Goal: Information Seeking & Learning: Learn about a topic

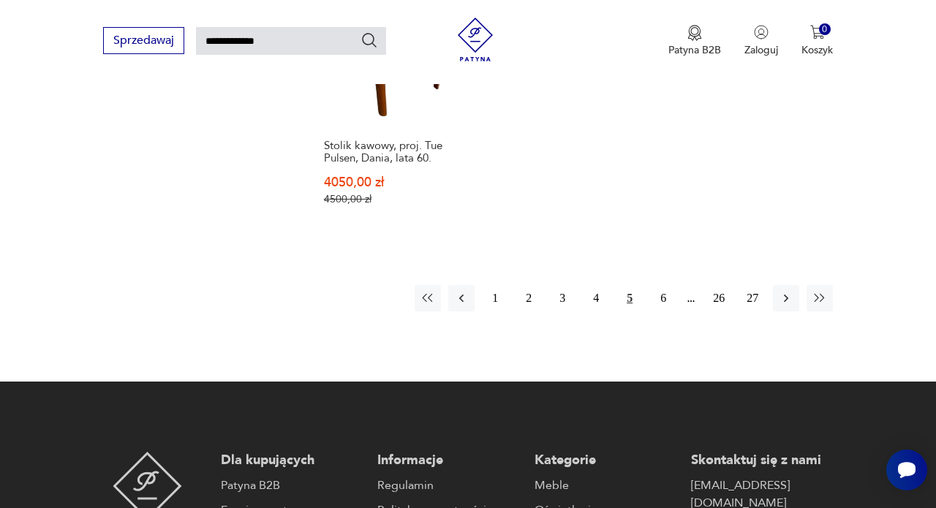
scroll to position [1817, 0]
click at [660, 311] on button "6" at bounding box center [663, 298] width 26 height 26
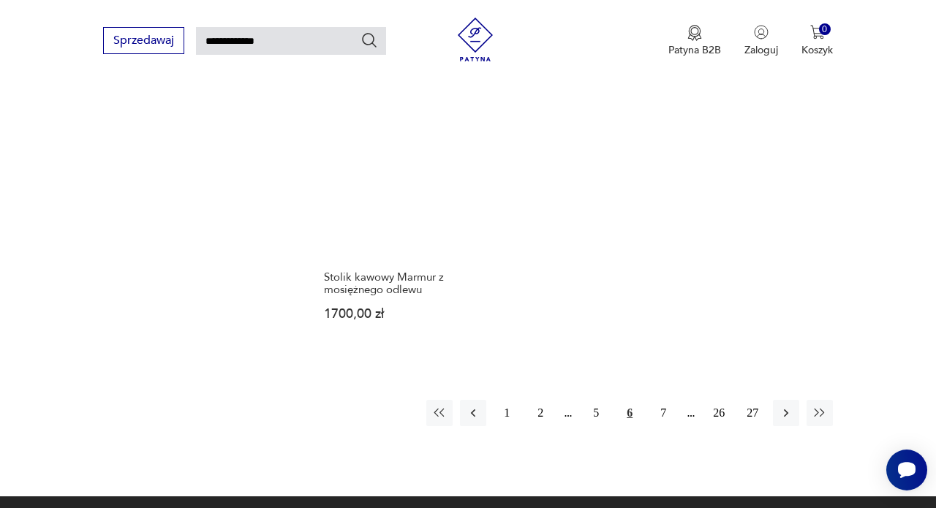
scroll to position [1699, 0]
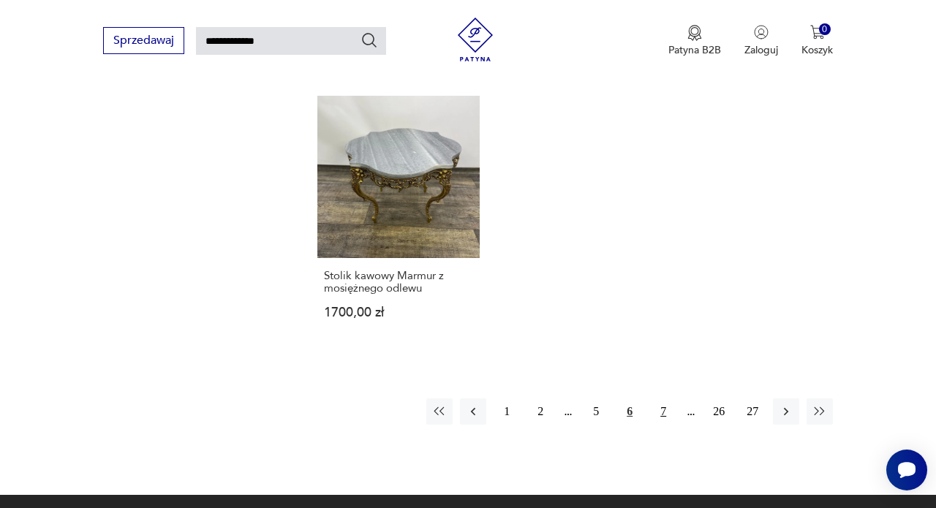
click at [665, 425] on button "7" at bounding box center [663, 411] width 26 height 26
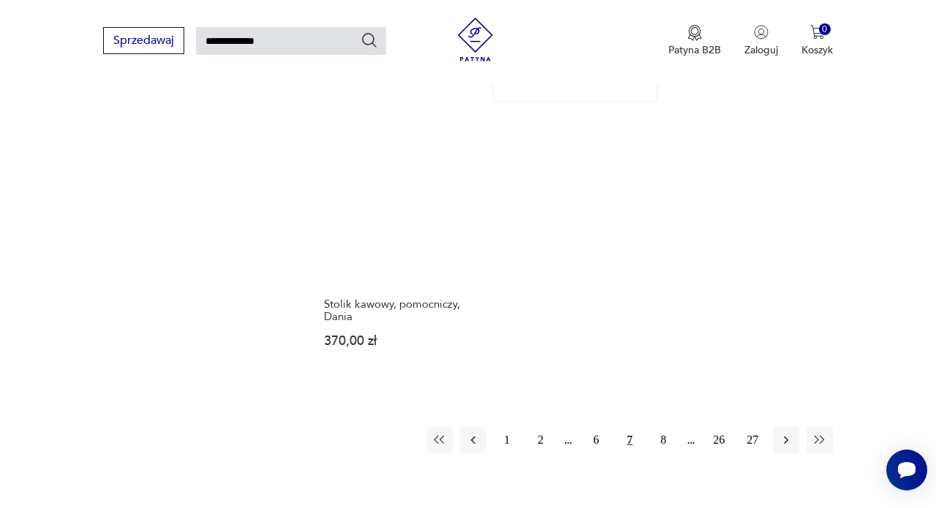
scroll to position [1888, 0]
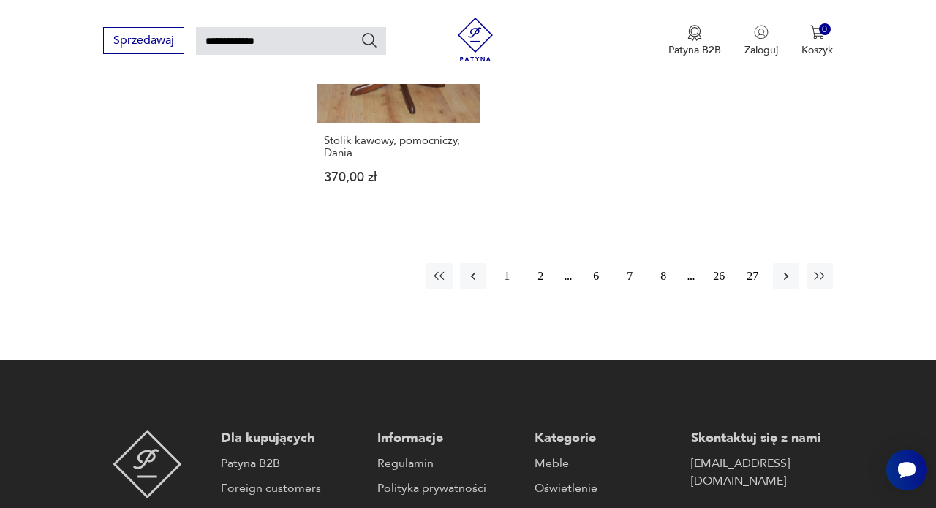
click at [660, 289] on button "8" at bounding box center [663, 276] width 26 height 26
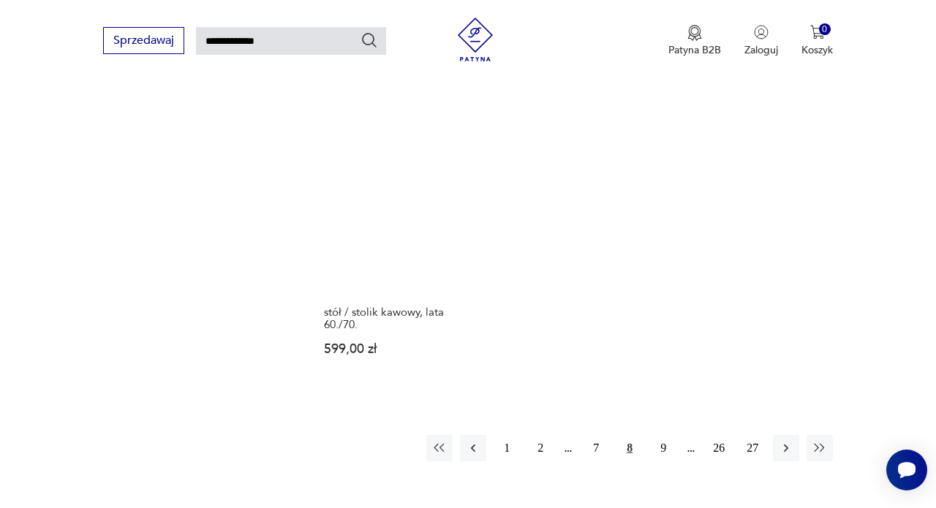
scroll to position [1756, 0]
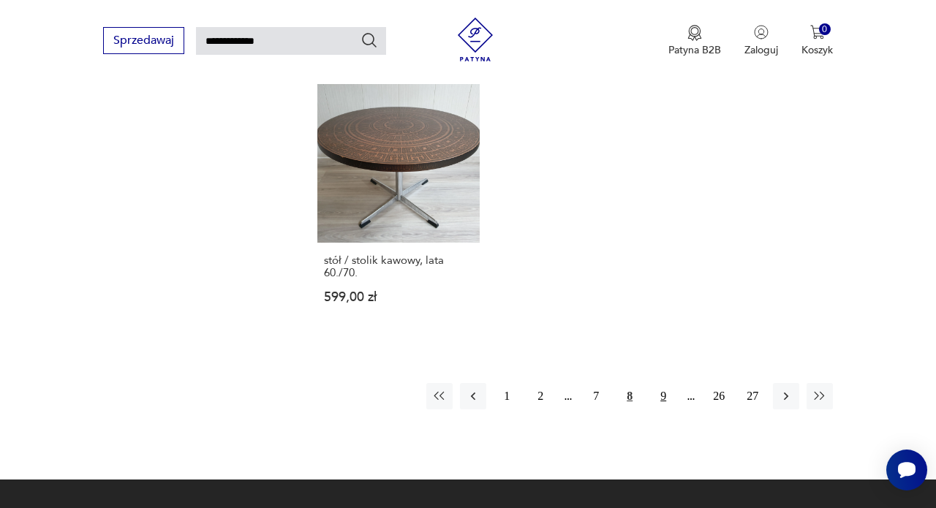
click at [663, 385] on button "9" at bounding box center [663, 396] width 26 height 26
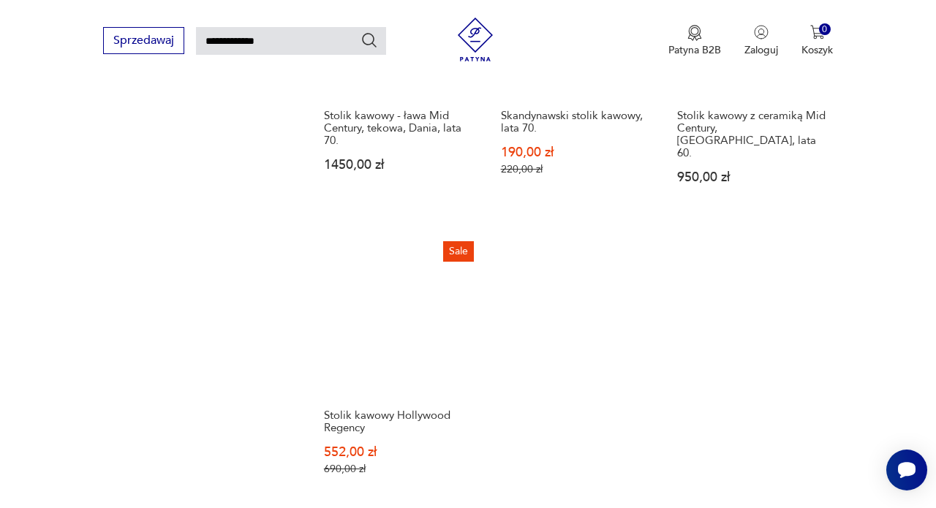
scroll to position [1695, 0]
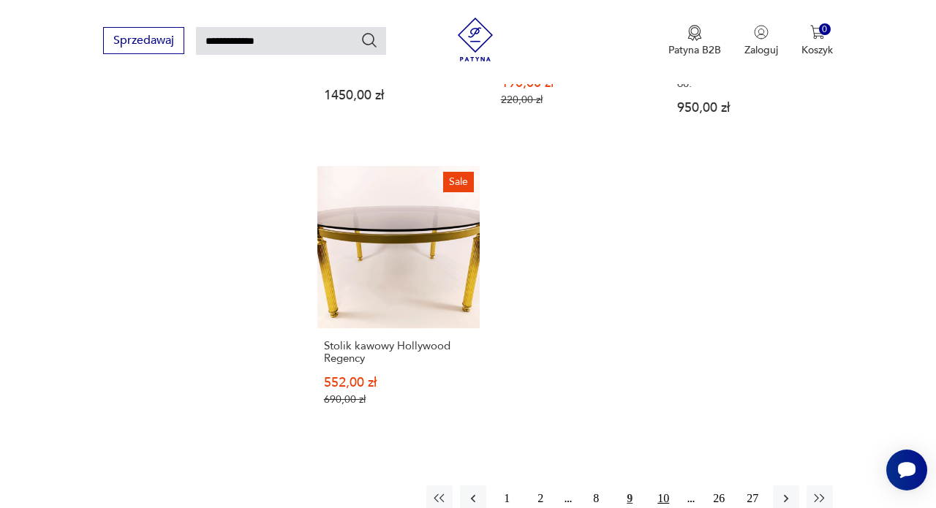
click at [661, 490] on button "10" at bounding box center [663, 498] width 26 height 26
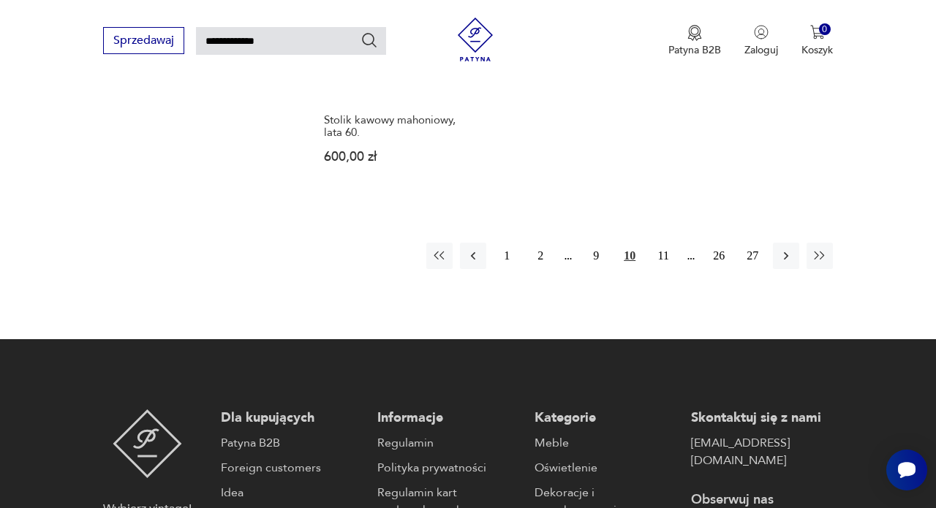
scroll to position [2008, 0]
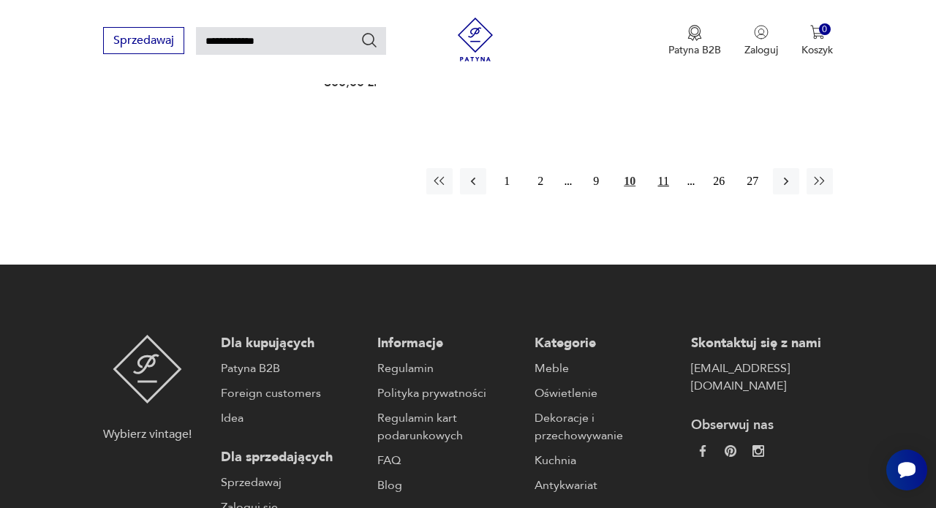
click at [660, 168] on button "11" at bounding box center [663, 181] width 26 height 26
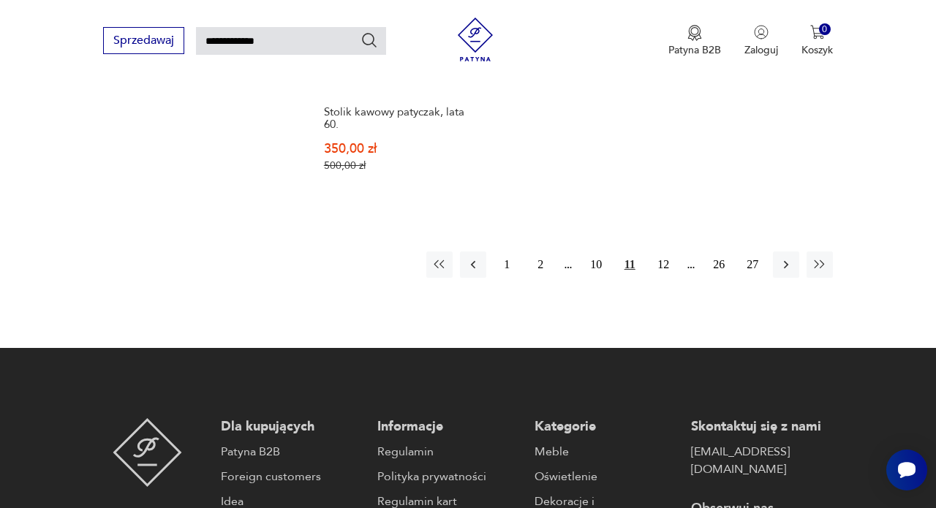
scroll to position [1809, 0]
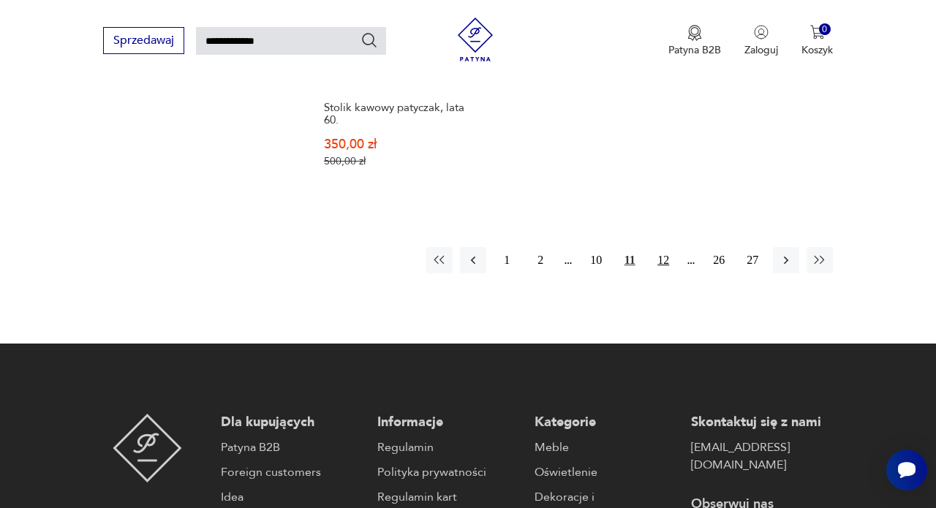
click at [667, 273] on button "12" at bounding box center [663, 260] width 26 height 26
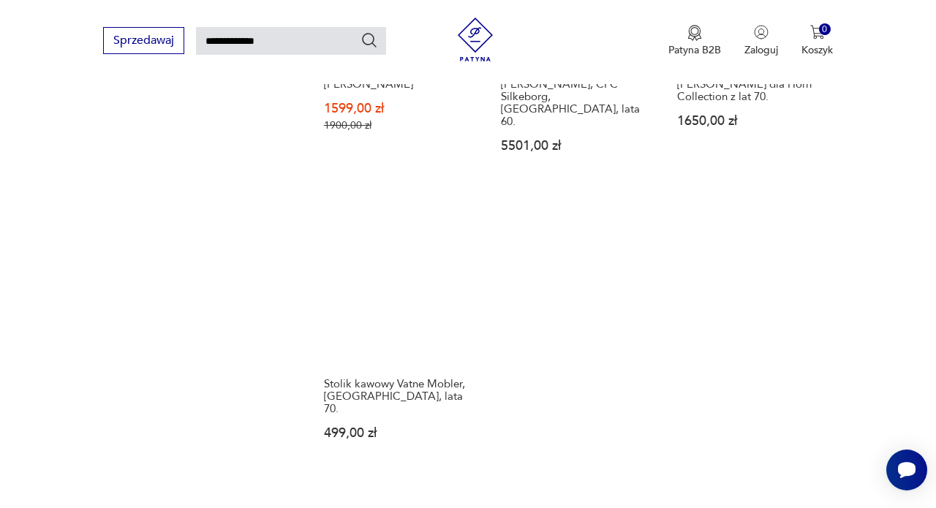
scroll to position [1888, 0]
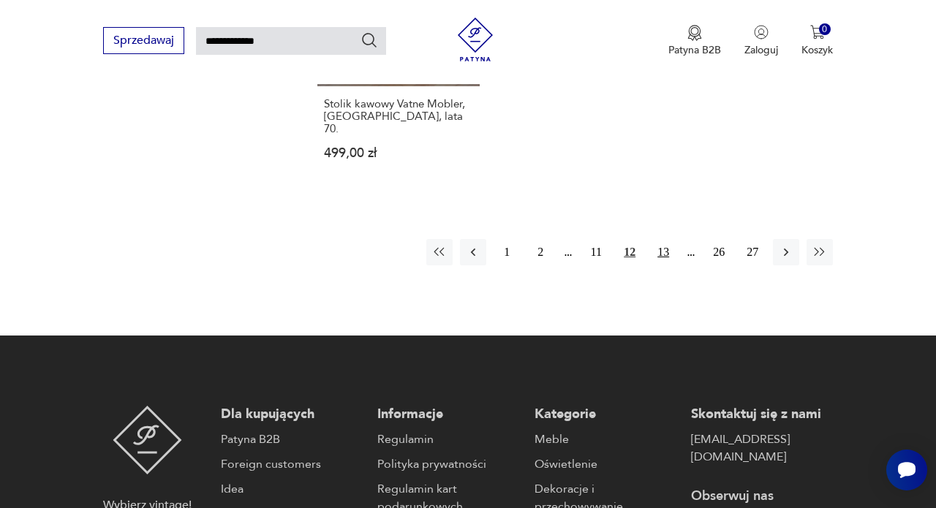
click at [659, 265] on button "13" at bounding box center [663, 252] width 26 height 26
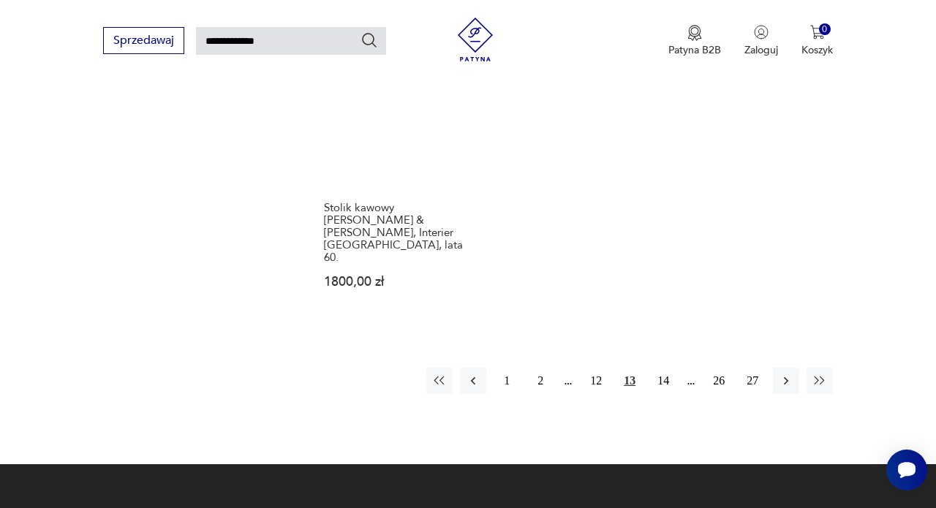
scroll to position [1794, 0]
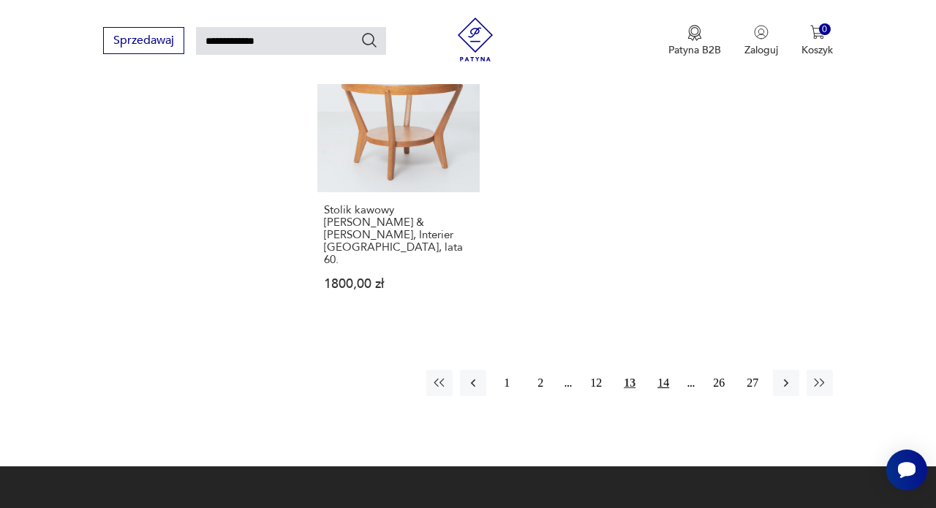
click at [665, 386] on button "14" at bounding box center [663, 383] width 26 height 26
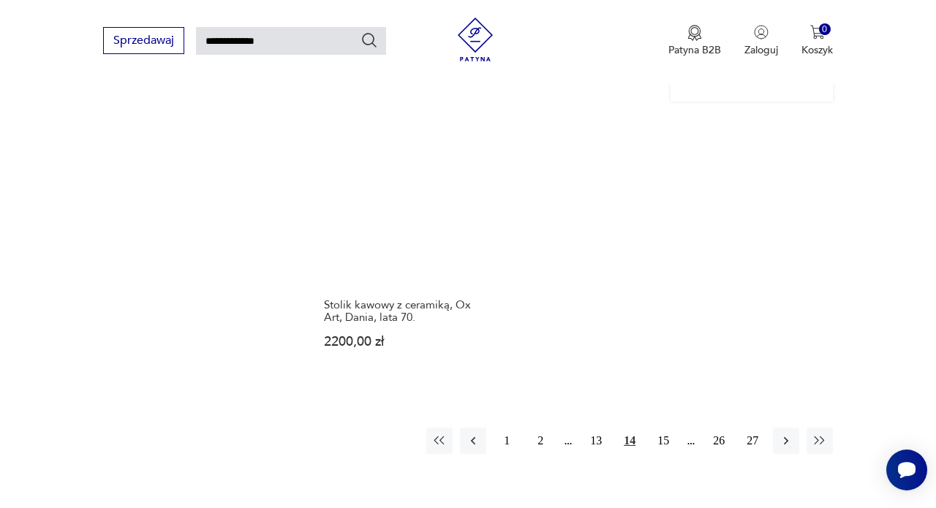
scroll to position [1751, 0]
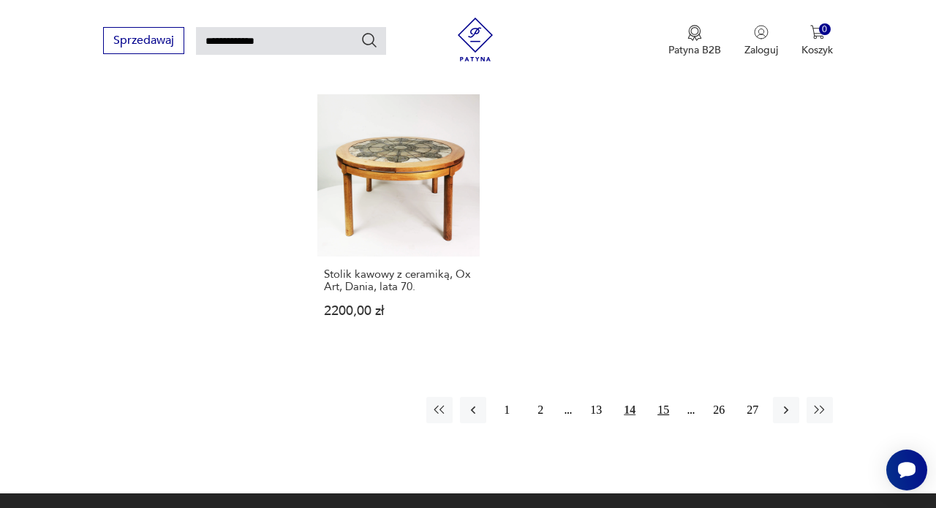
click at [667, 423] on button "15" at bounding box center [663, 410] width 26 height 26
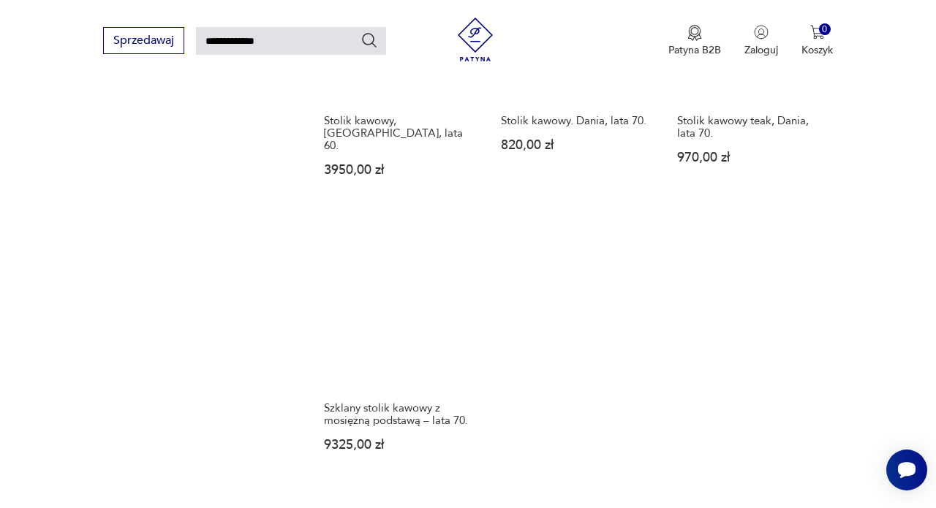
scroll to position [1706, 0]
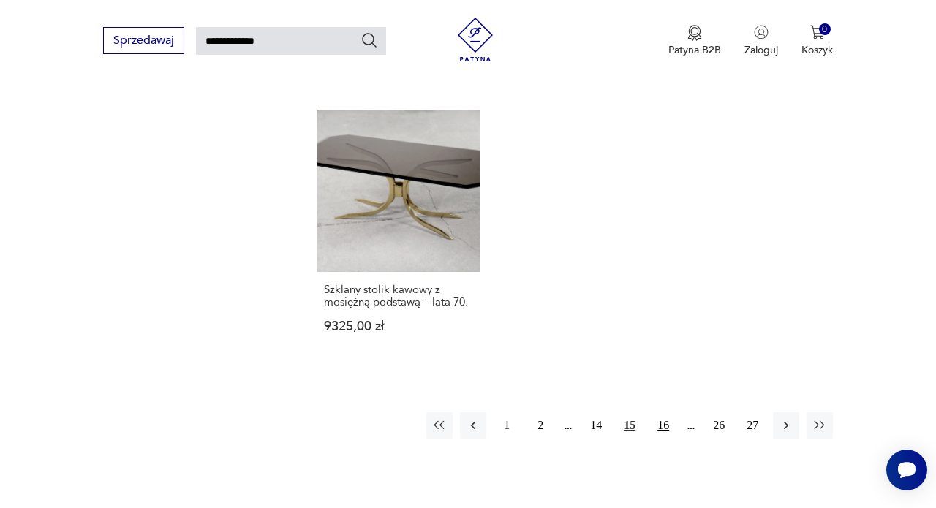
click at [666, 425] on button "16" at bounding box center [663, 425] width 26 height 26
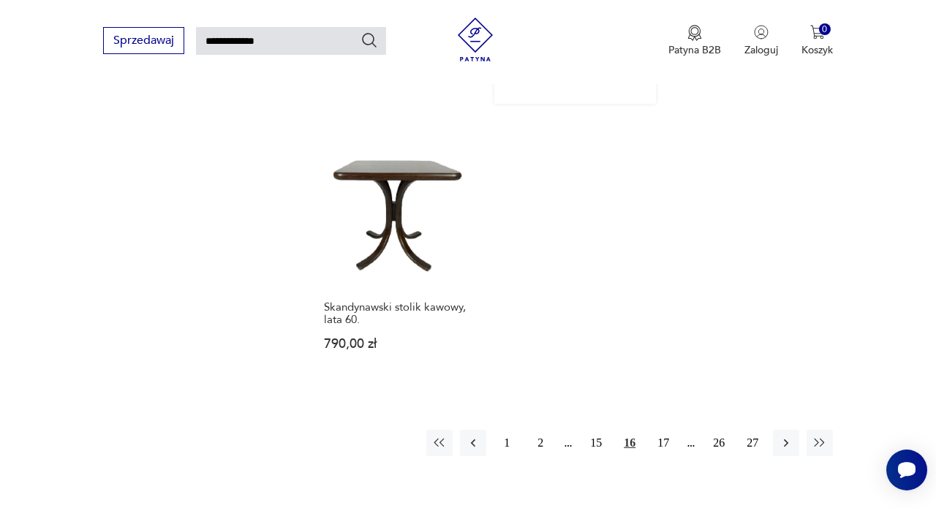
scroll to position [1707, 0]
click at [668, 455] on button "17" at bounding box center [663, 441] width 26 height 26
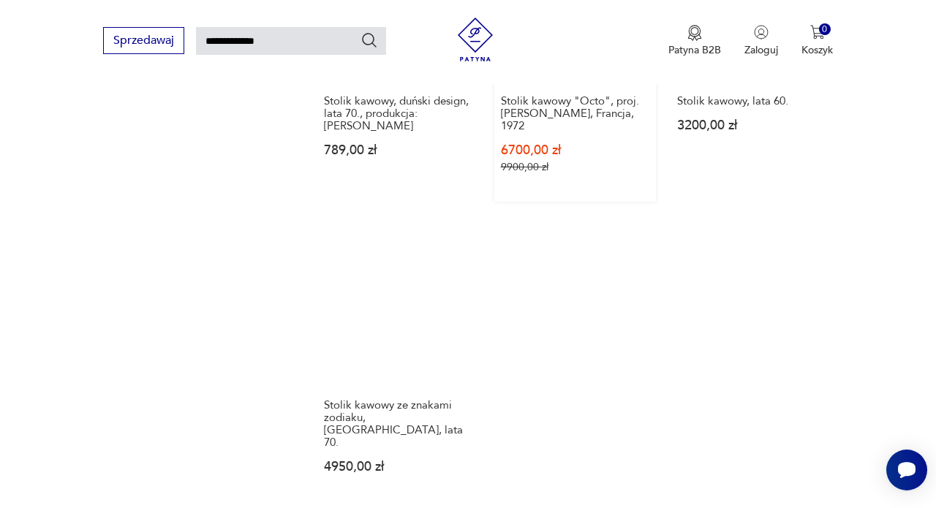
scroll to position [1711, 0]
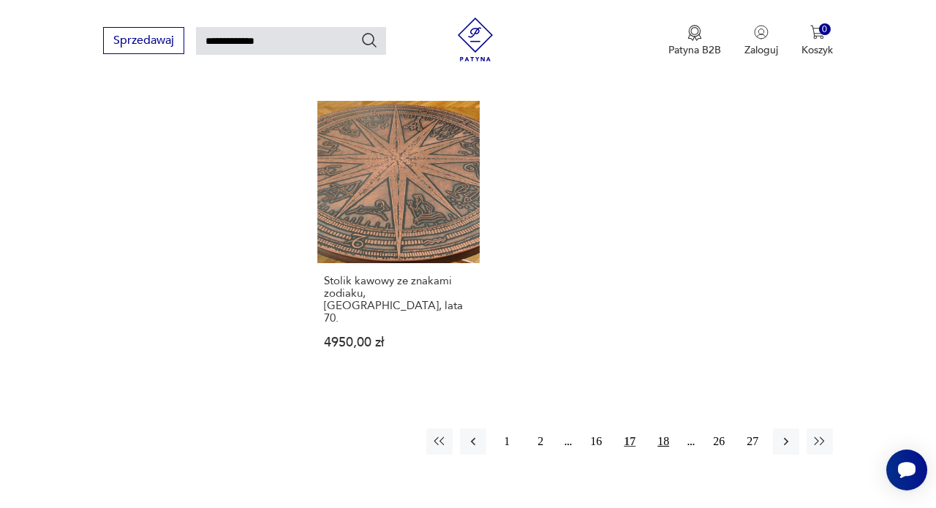
click at [661, 428] on button "18" at bounding box center [663, 441] width 26 height 26
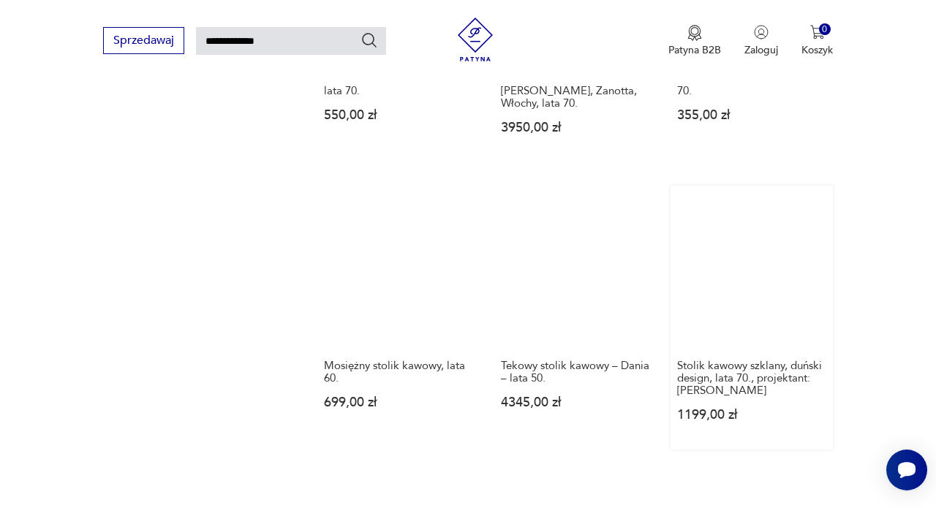
scroll to position [1831, 0]
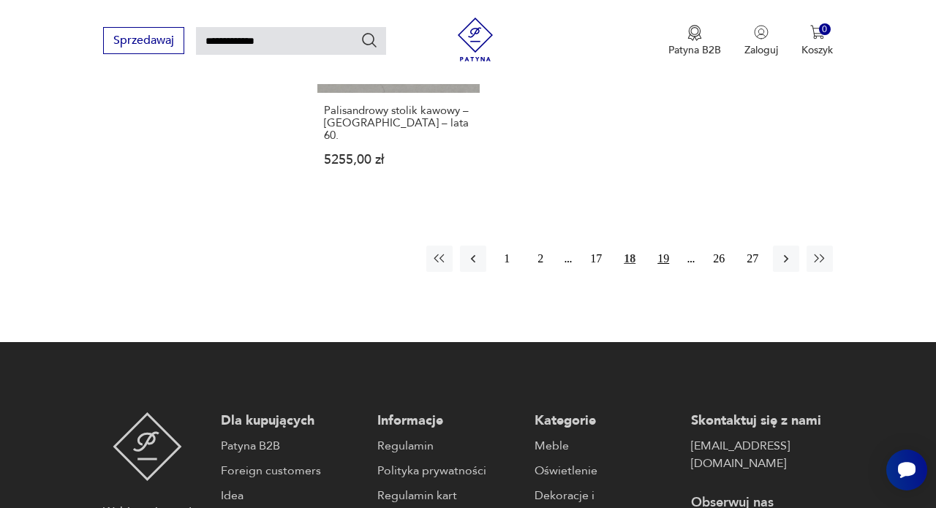
click at [656, 272] on button "19" at bounding box center [663, 259] width 26 height 26
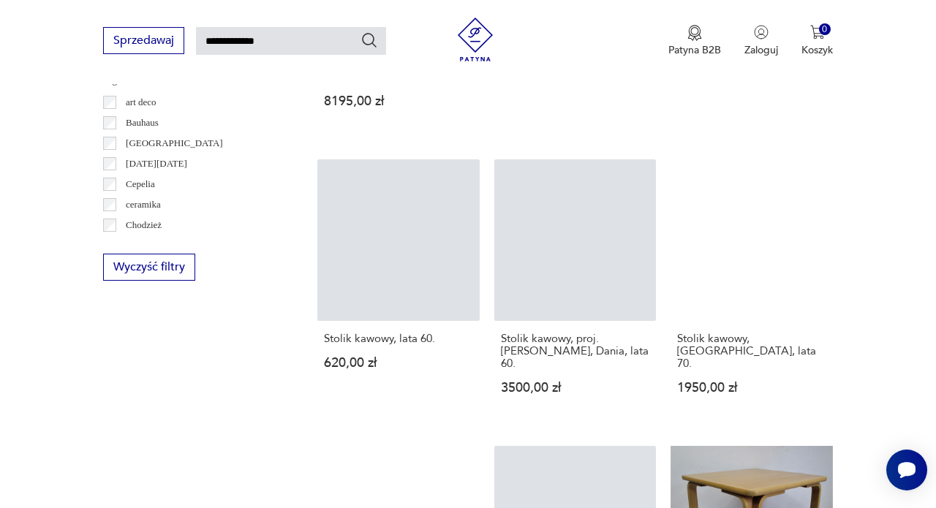
scroll to position [754, 0]
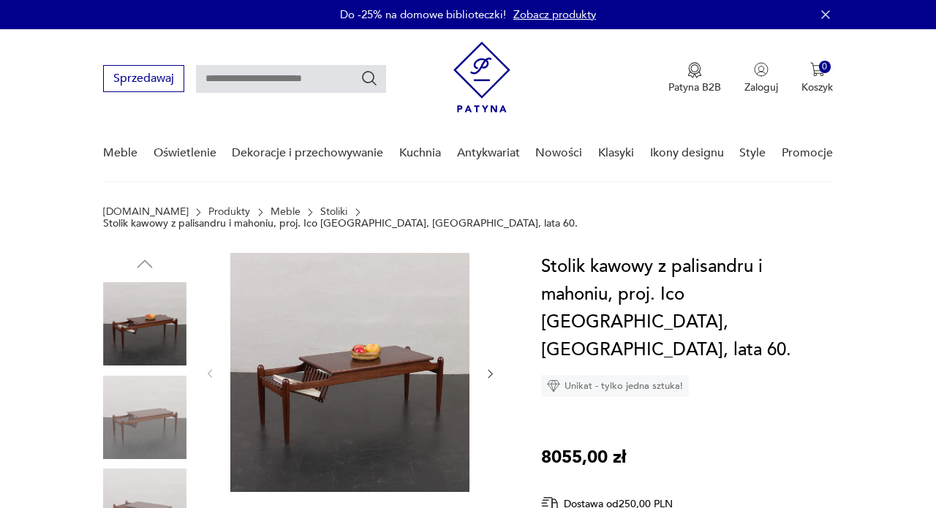
click at [134, 413] on img at bounding box center [144, 417] width 83 height 83
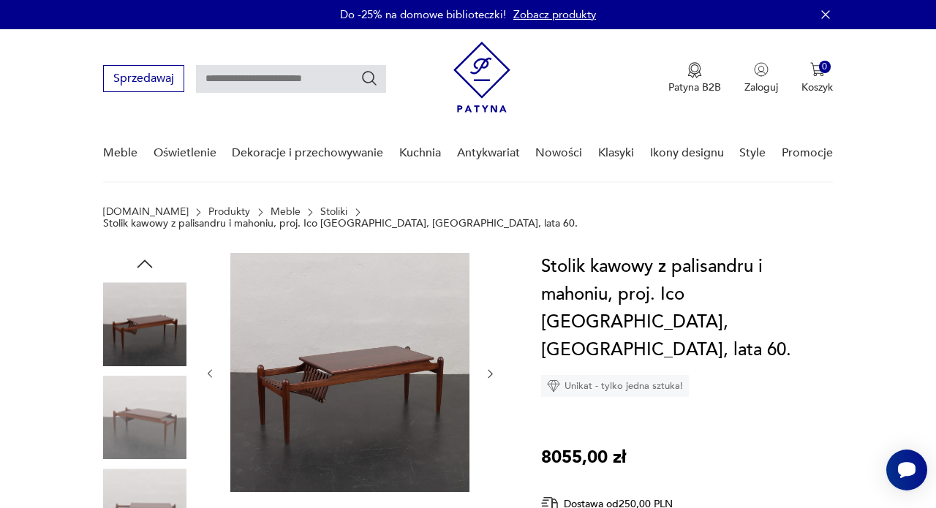
click at [144, 470] on img at bounding box center [144, 510] width 83 height 83
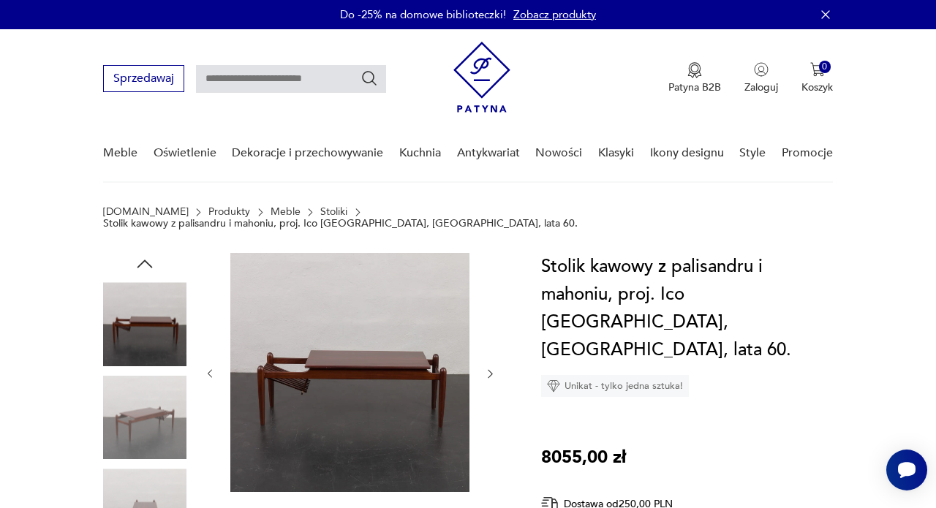
click at [148, 438] on img at bounding box center [144, 417] width 83 height 83
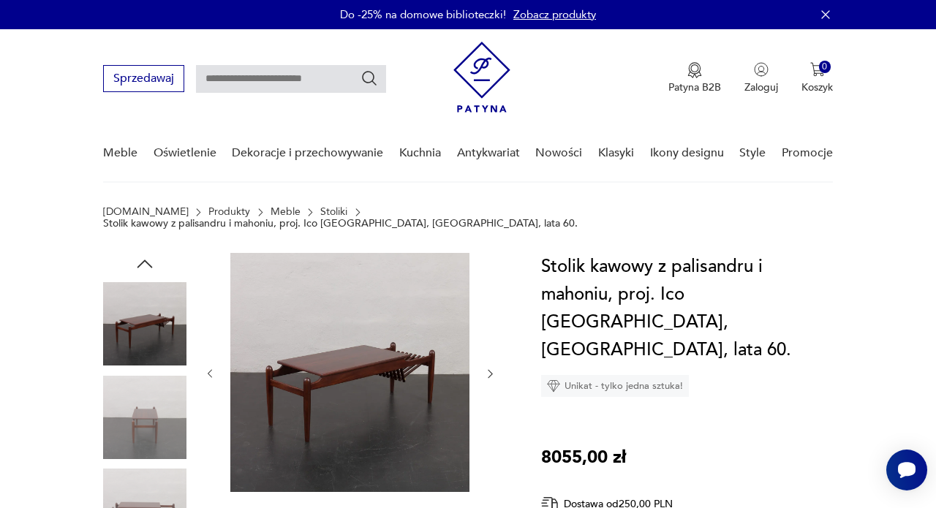
click at [148, 469] on img at bounding box center [144, 510] width 83 height 83
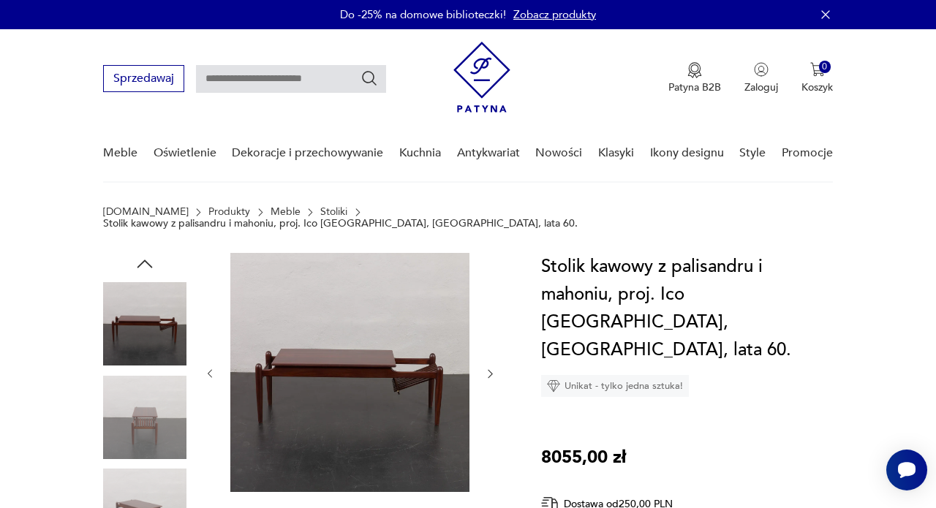
click at [150, 436] on img at bounding box center [144, 417] width 83 height 83
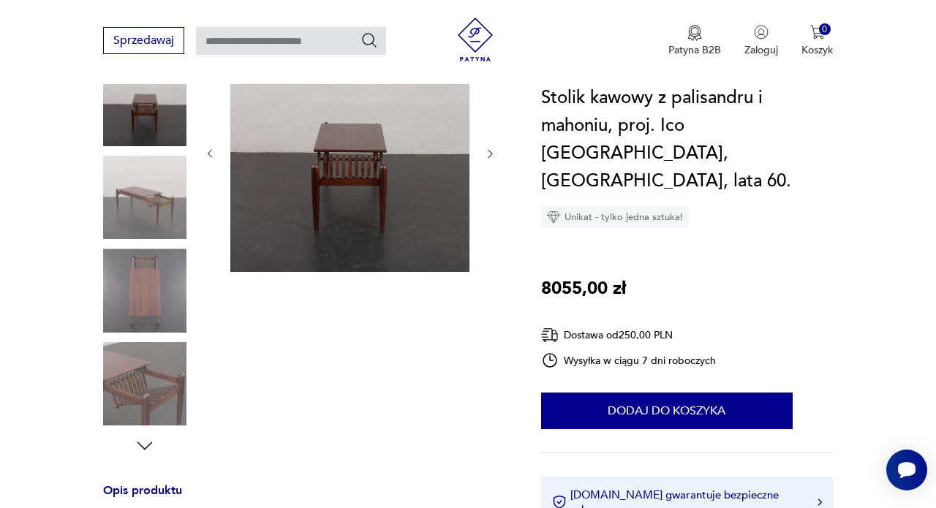
scroll to position [360, 0]
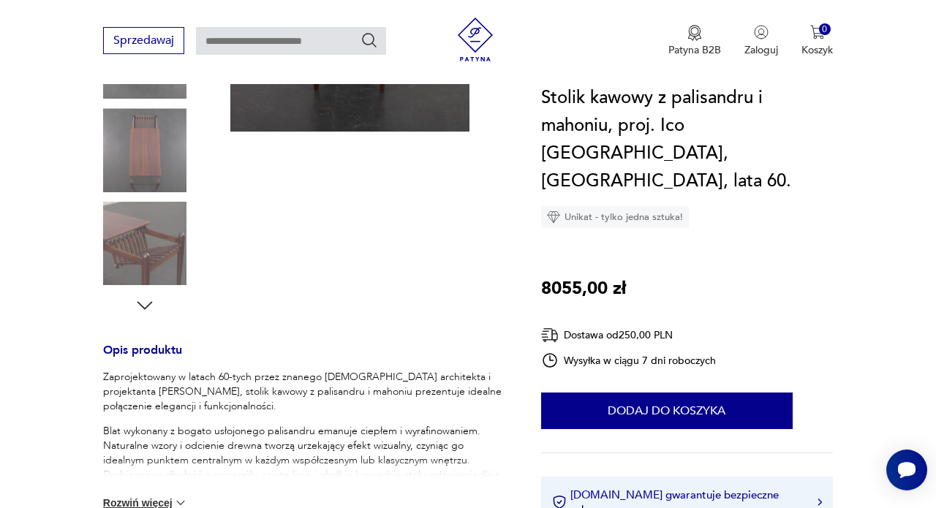
click at [143, 234] on img at bounding box center [144, 243] width 83 height 83
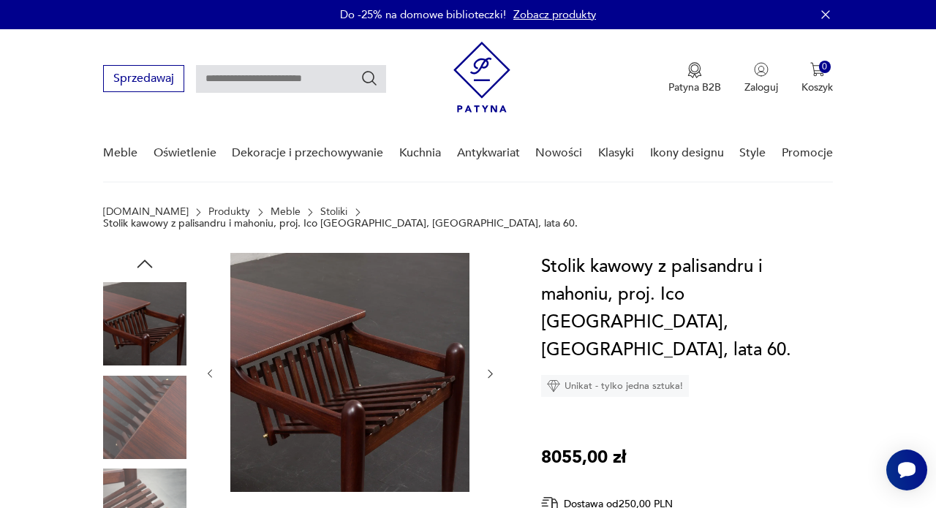
scroll to position [0, 0]
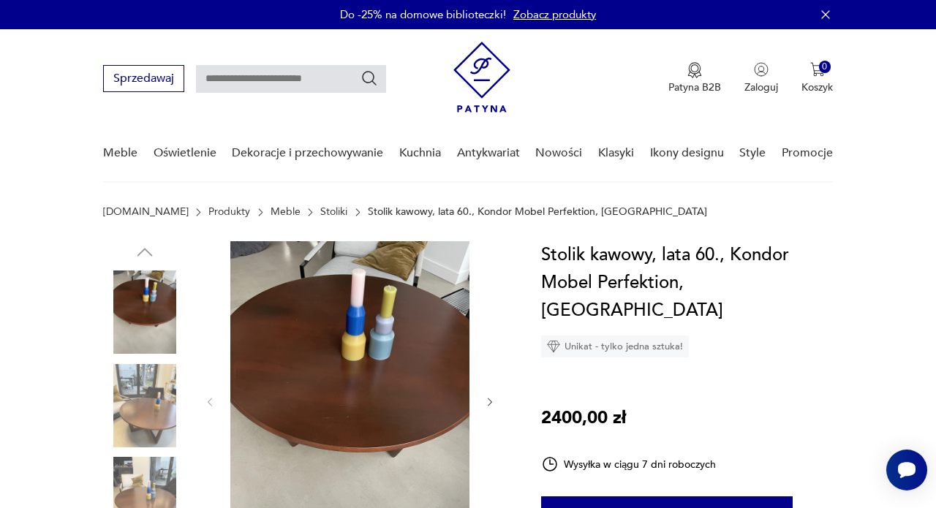
click at [141, 378] on img at bounding box center [144, 405] width 83 height 83
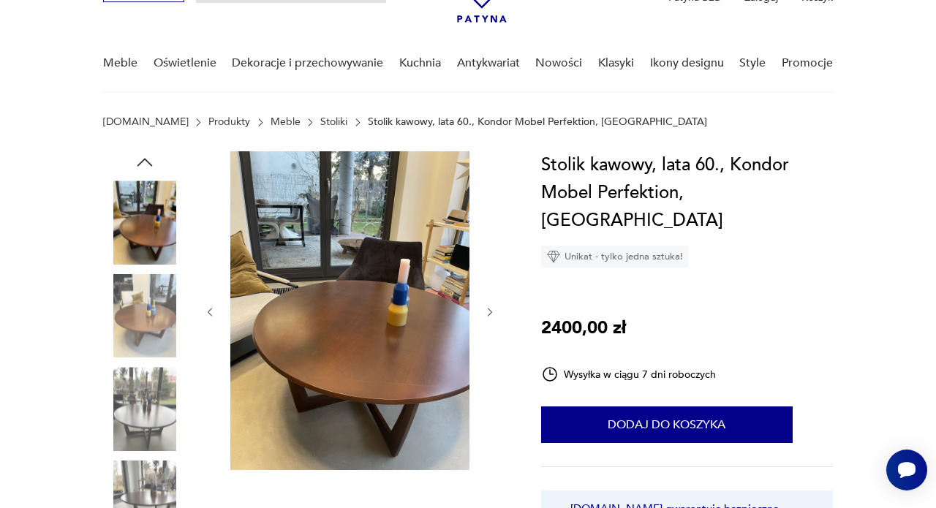
scroll to position [93, 0]
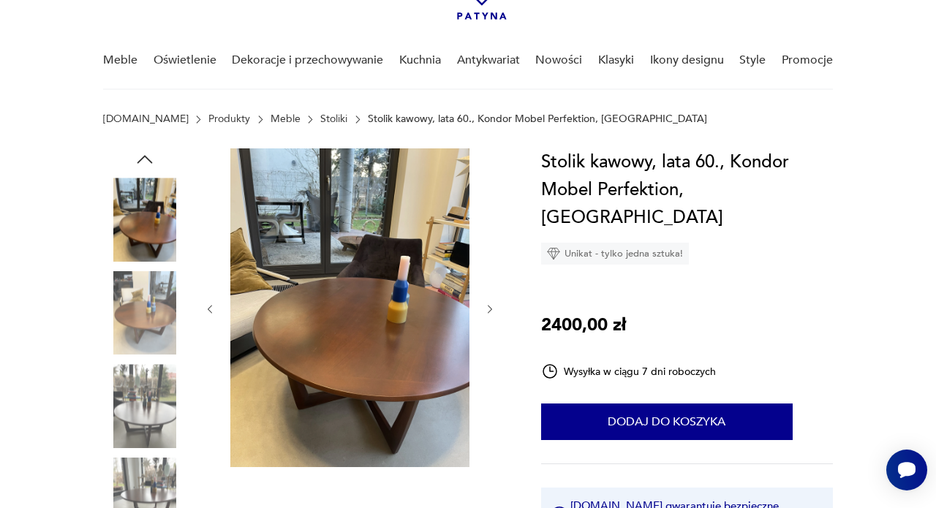
click at [158, 409] on img at bounding box center [144, 405] width 83 height 83
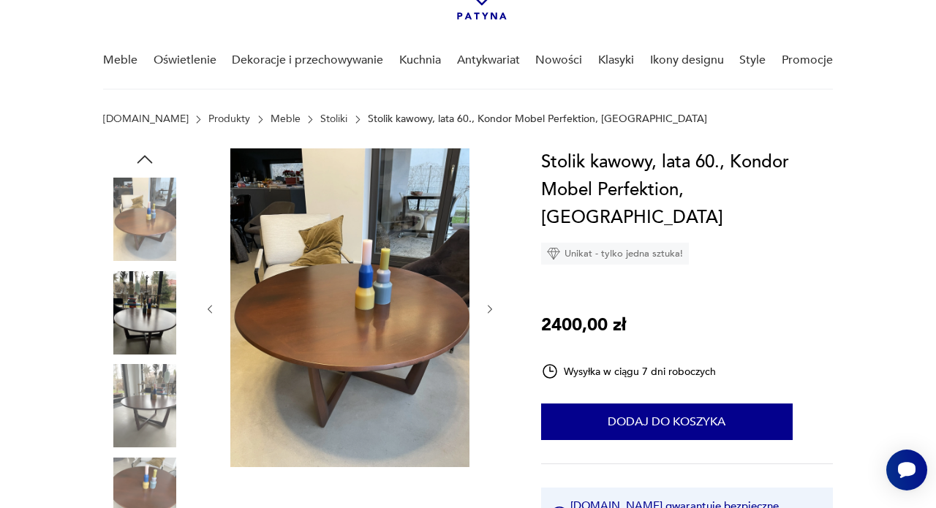
click at [146, 495] on img at bounding box center [144, 499] width 83 height 83
